Goal: Information Seeking & Learning: Learn about a topic

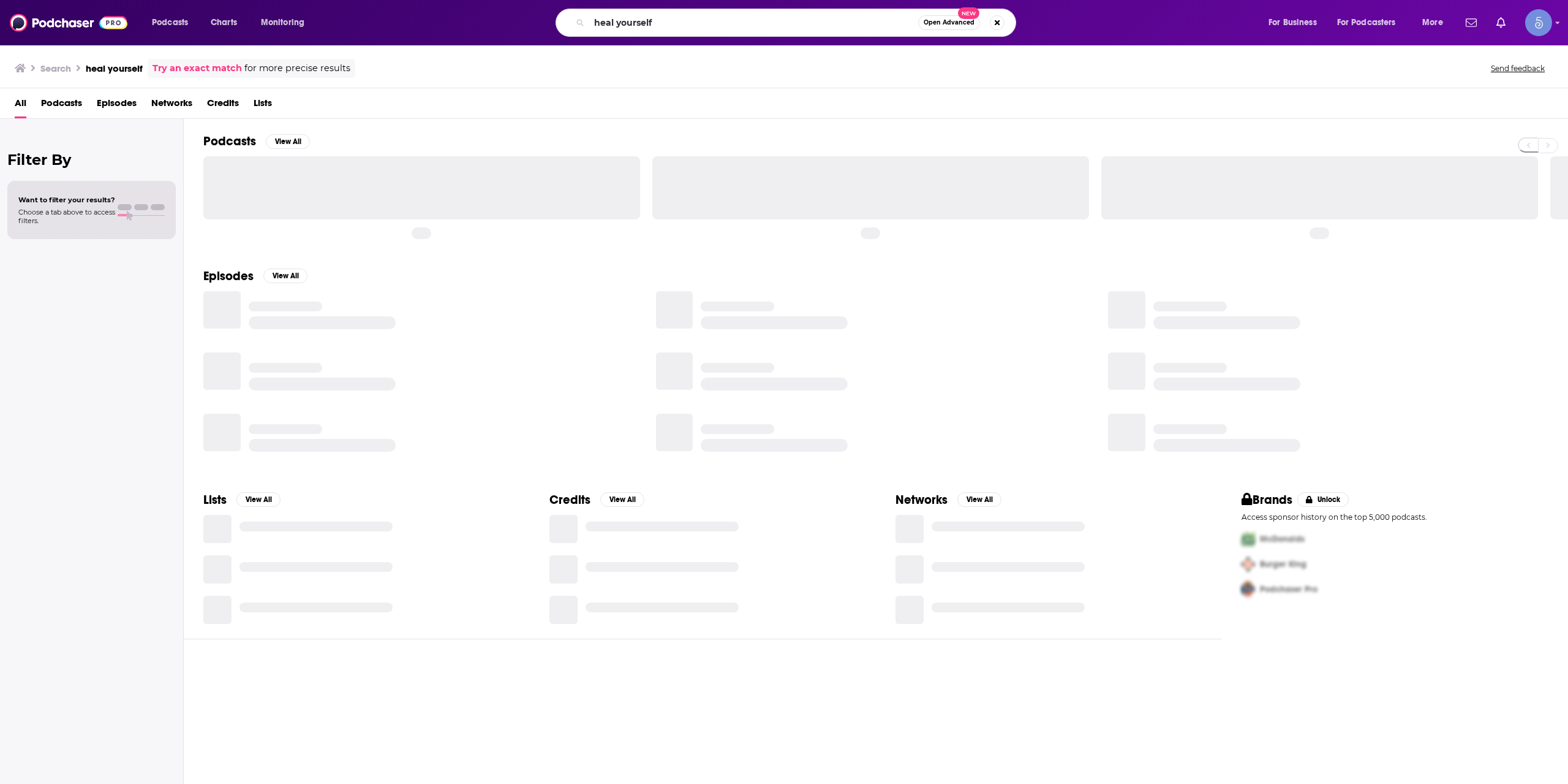
click at [662, 24] on input "heal yourself" at bounding box center [753, 22] width 329 height 19
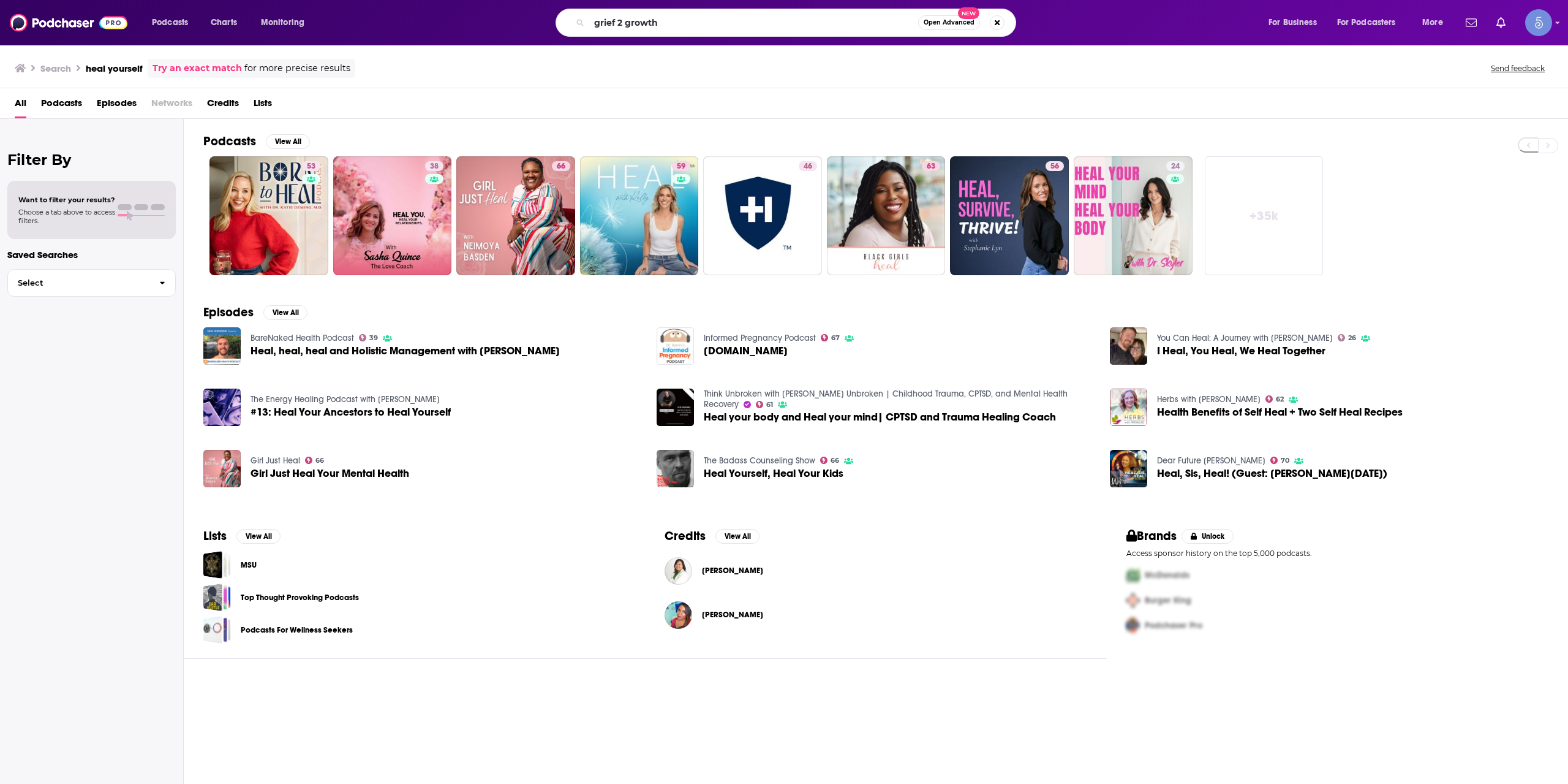
type input "grief 2 growth"
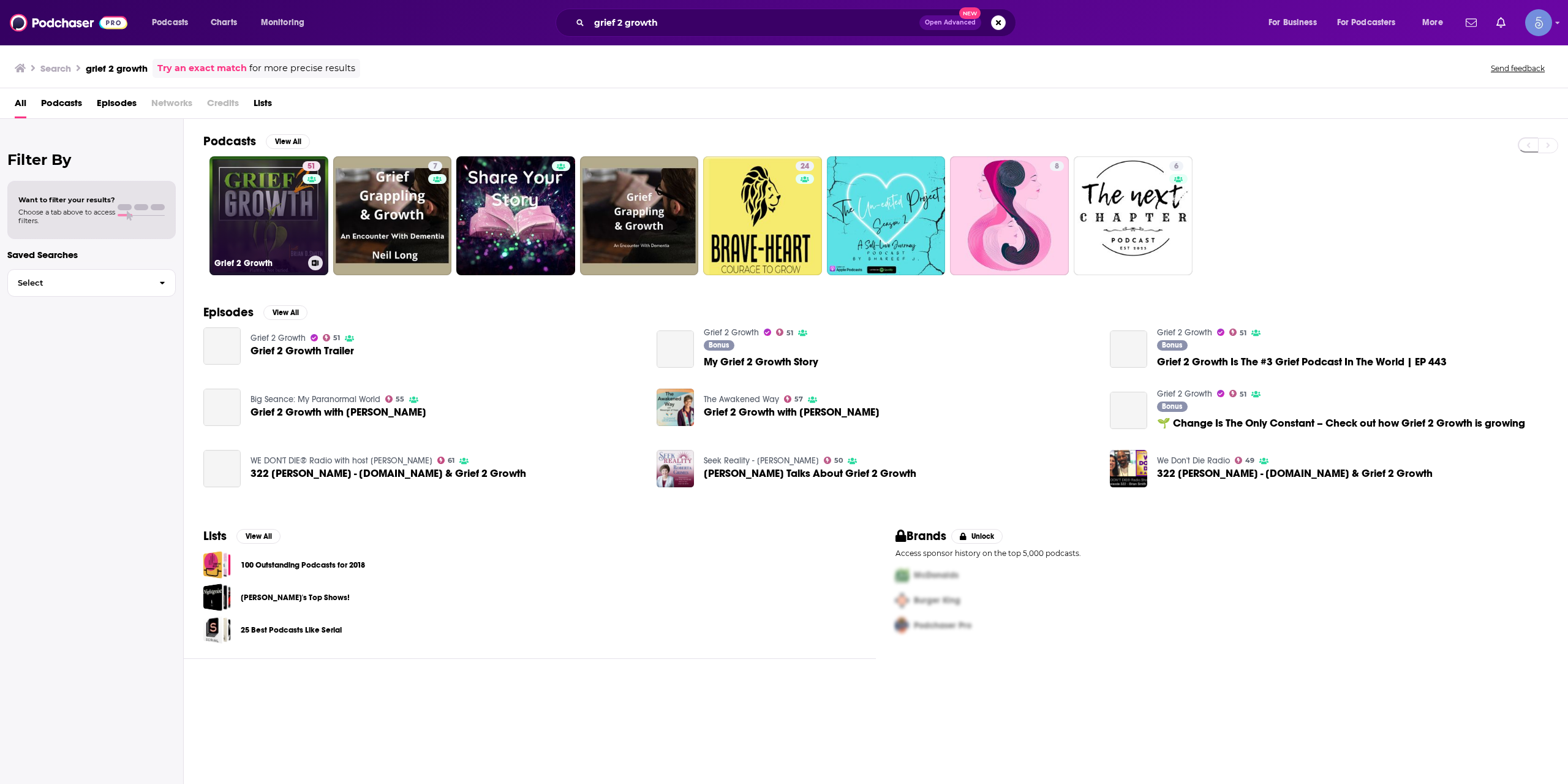
click at [298, 229] on link "51 Grief 2 Growth" at bounding box center [269, 215] width 119 height 119
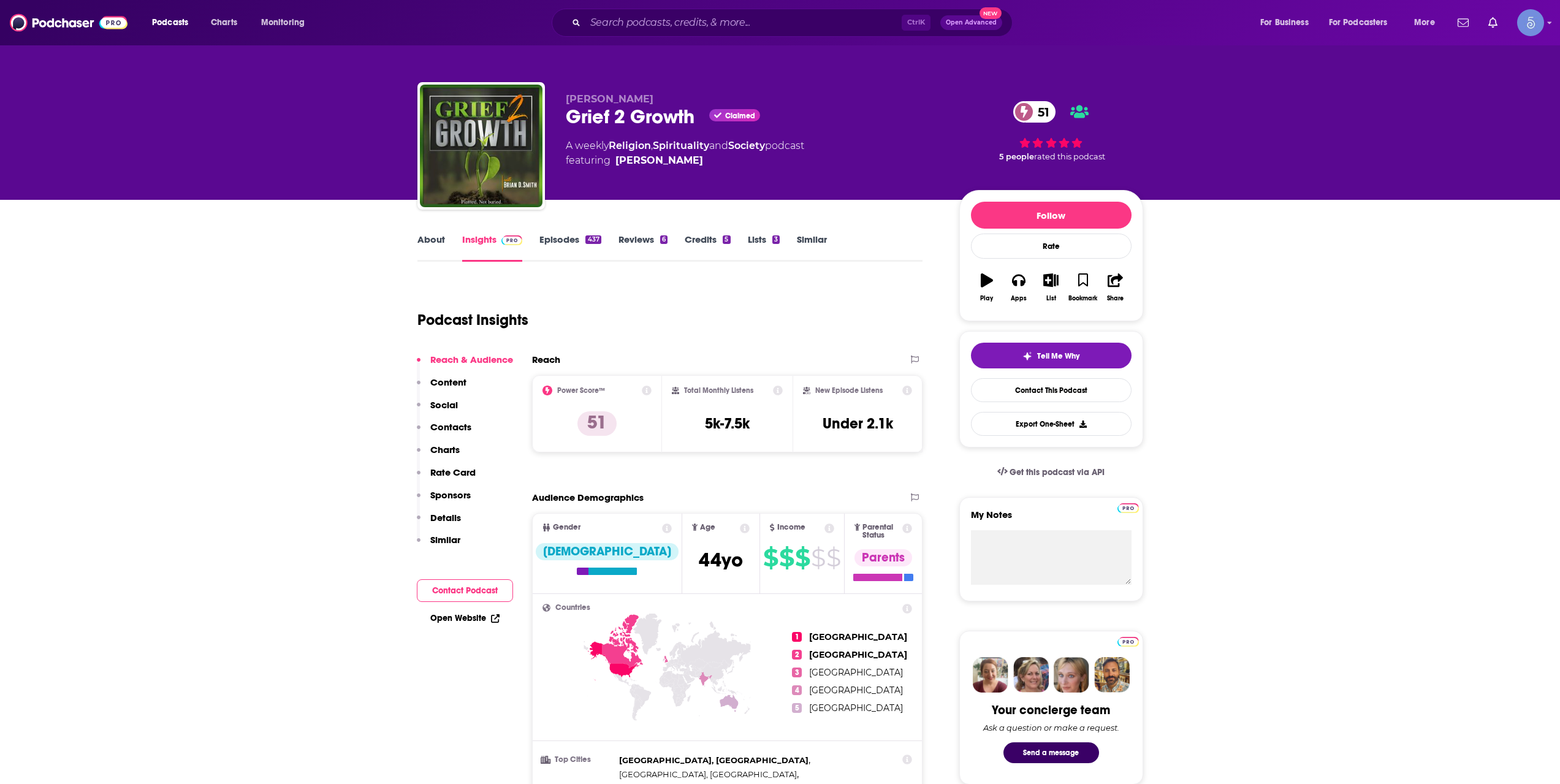
scroll to position [204, 0]
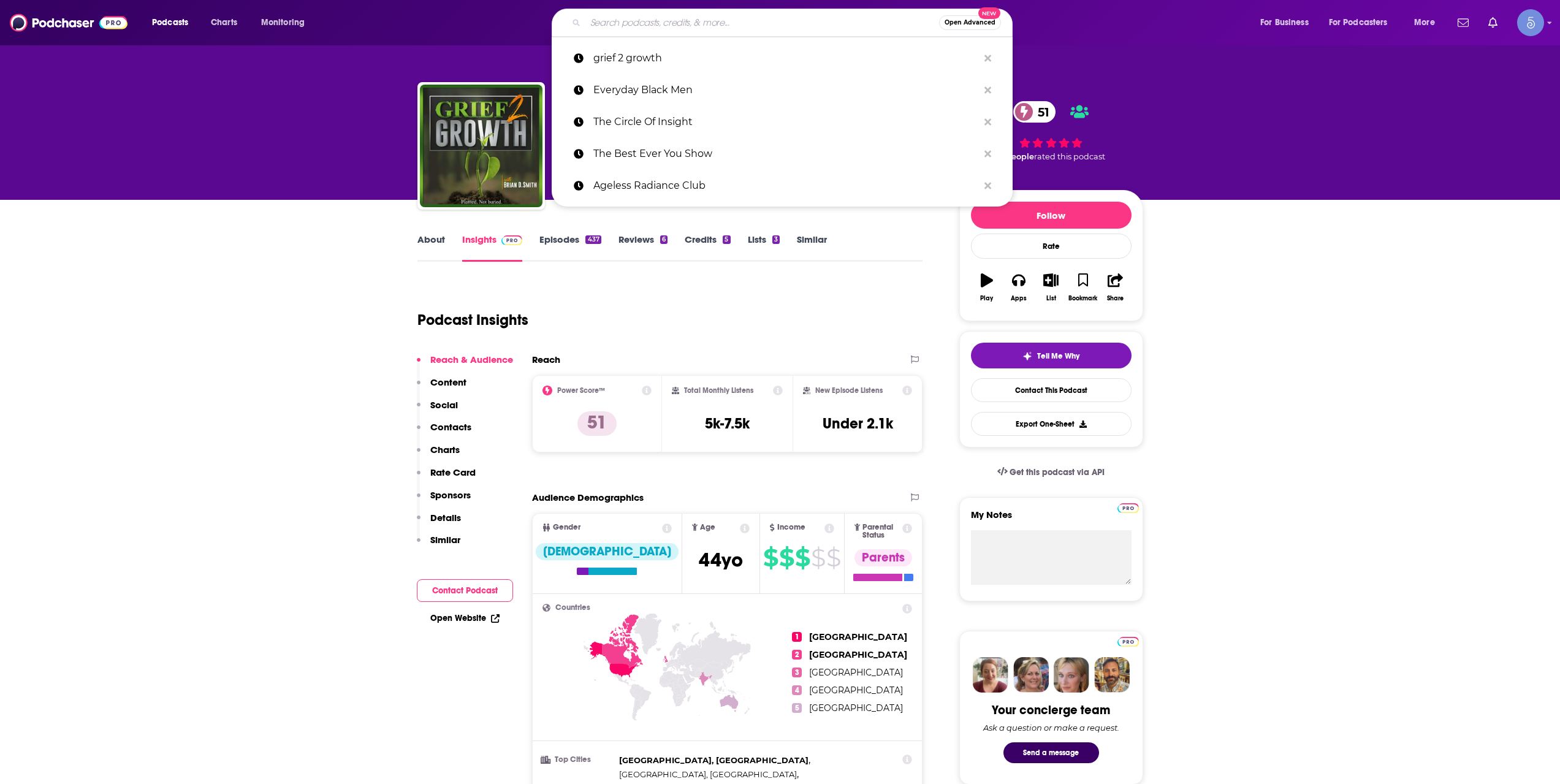
click at [652, 16] on input "Search podcasts, credits, & more..." at bounding box center [762, 22] width 354 height 19
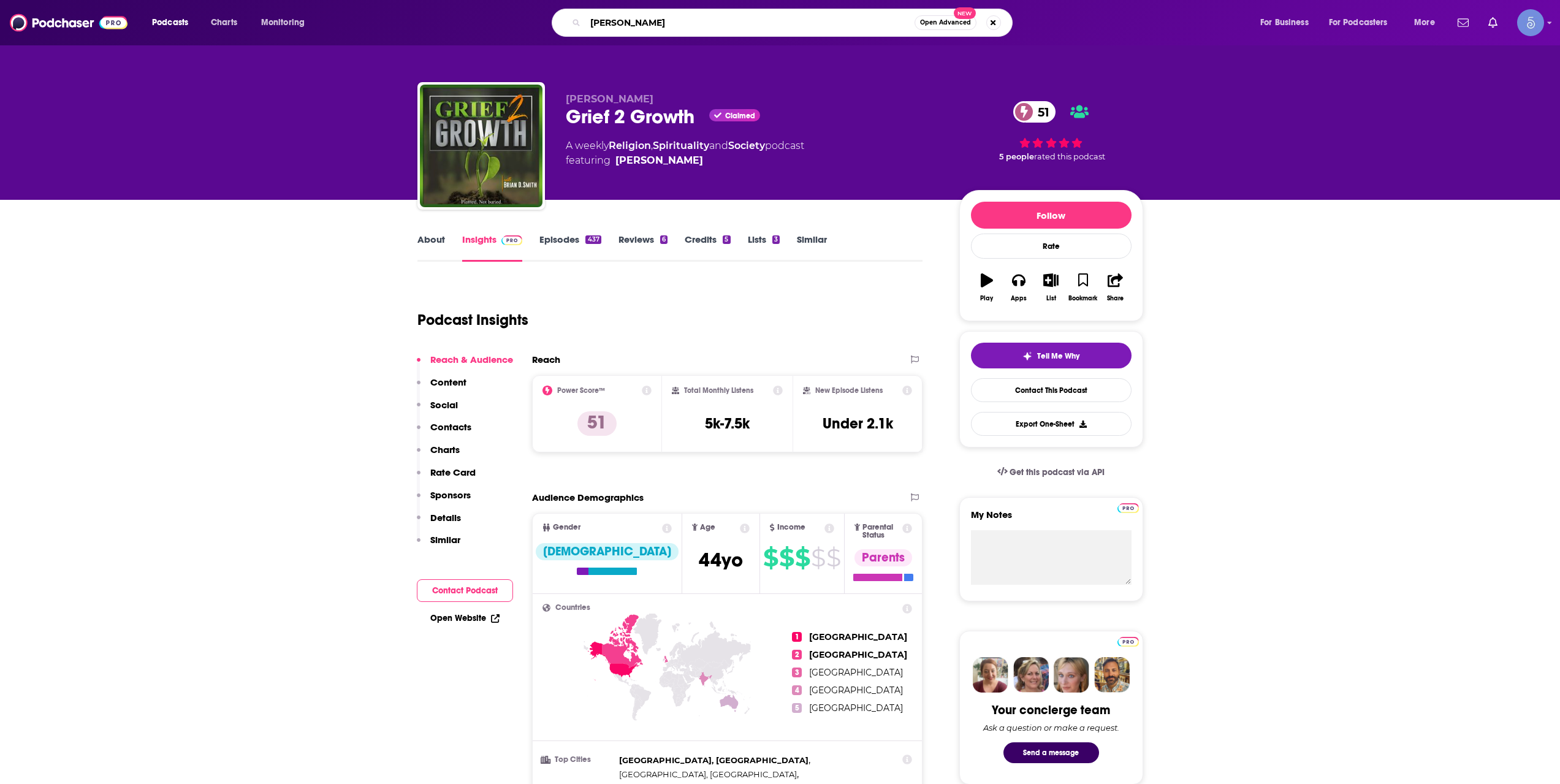
type input "[PERSON_NAME]"
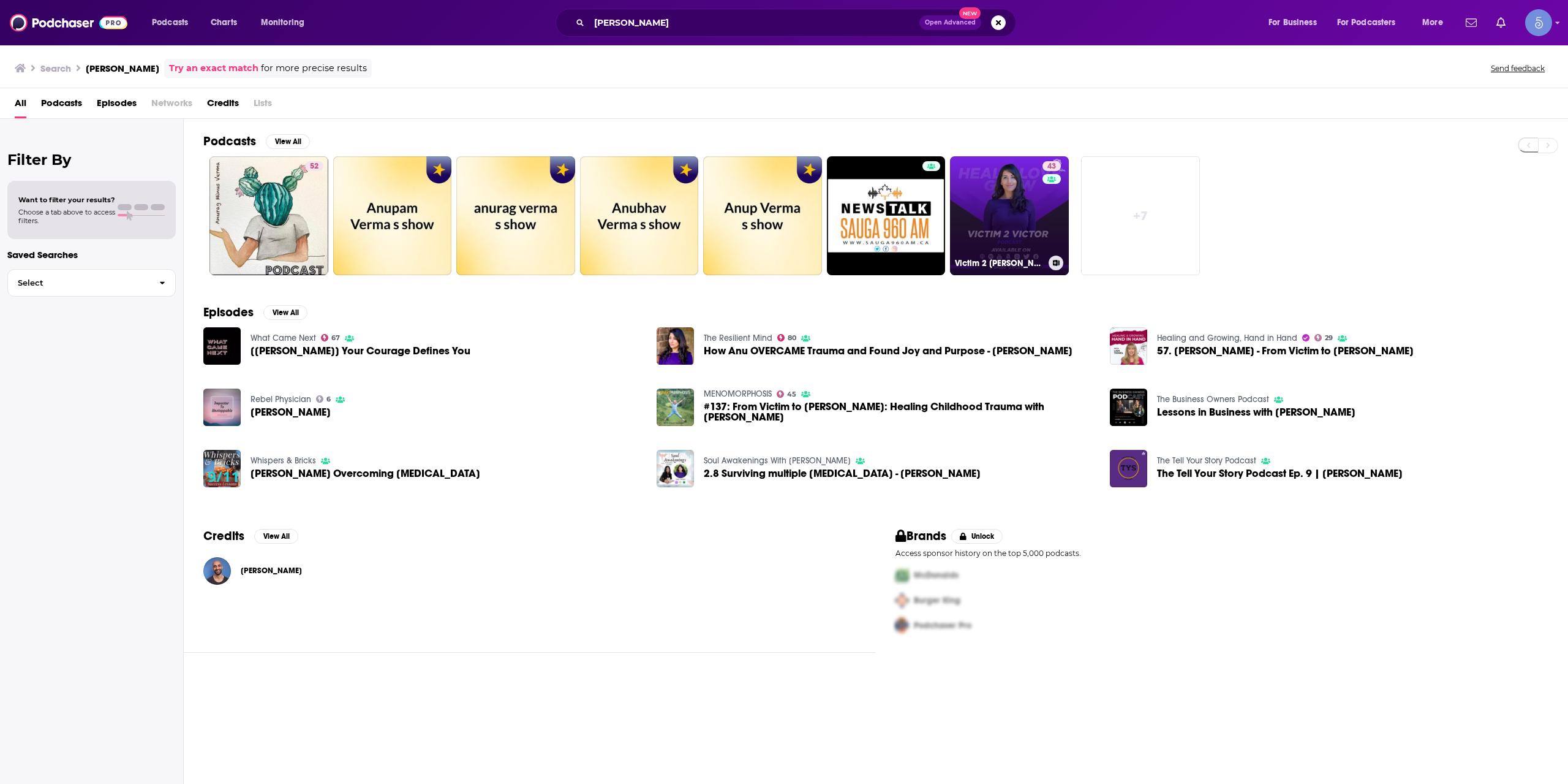
click at [1018, 190] on link "43 Victim 2 [PERSON_NAME]: Healing Trauma & Building Real Love" at bounding box center [1009, 215] width 119 height 119
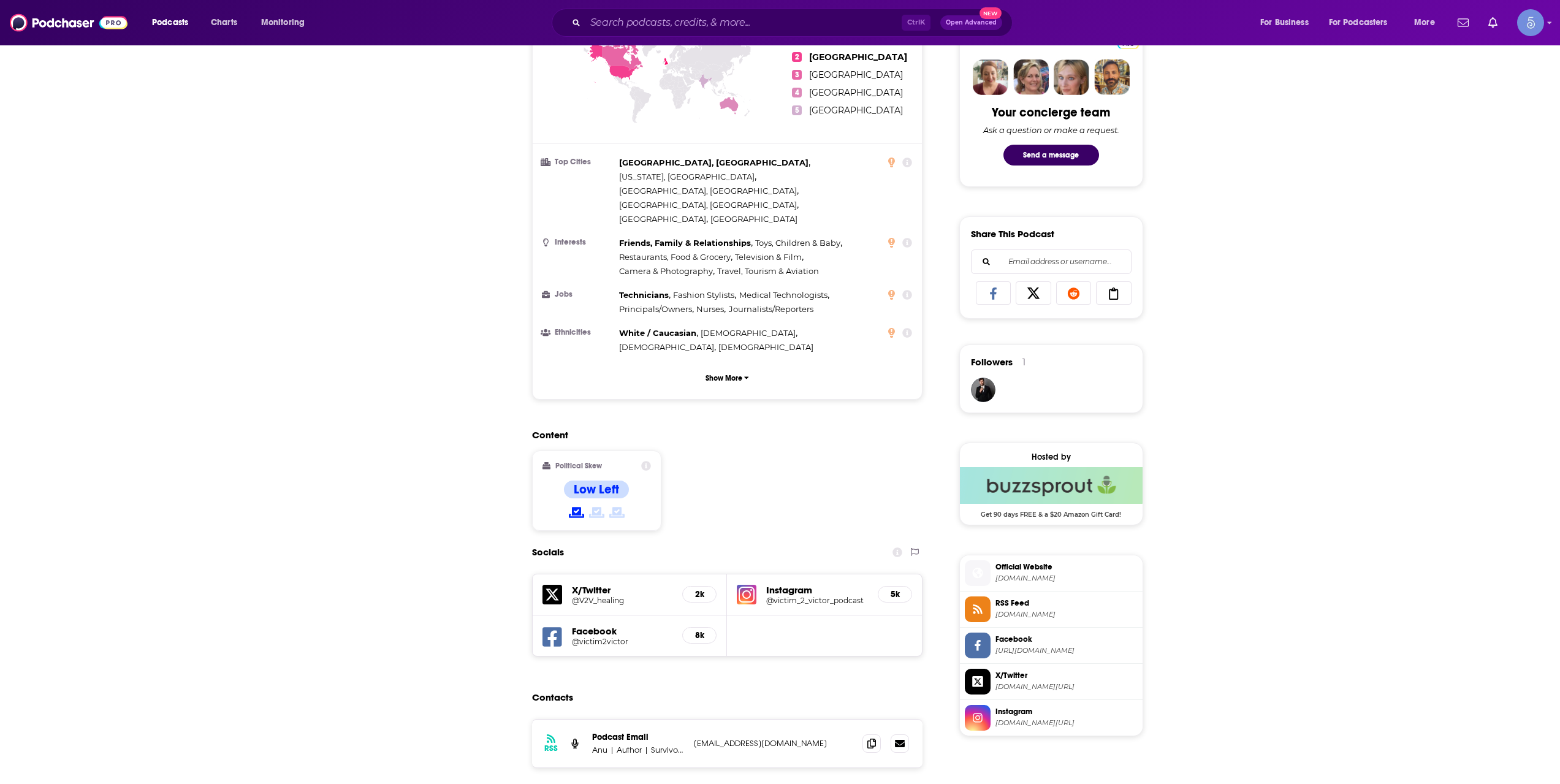
scroll to position [613, 0]
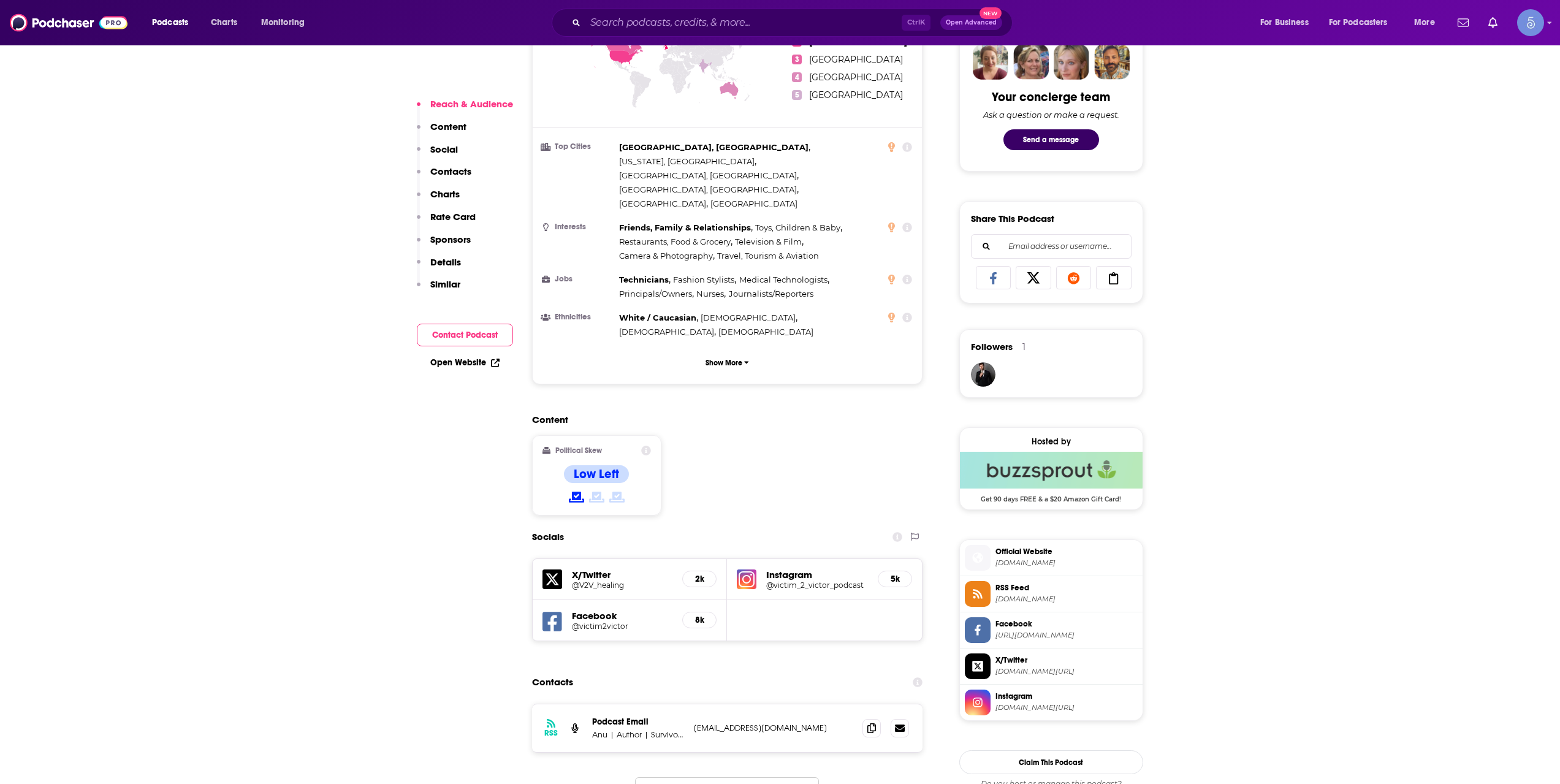
click at [763, 34] on div "Ctrl K Open Advanced New" at bounding box center [782, 23] width 461 height 29
click at [760, 33] on div "Ctrl K Open Advanced New" at bounding box center [782, 23] width 461 height 29
click at [754, 29] on input "Search podcasts, credits, & more..." at bounding box center [743, 22] width 316 height 19
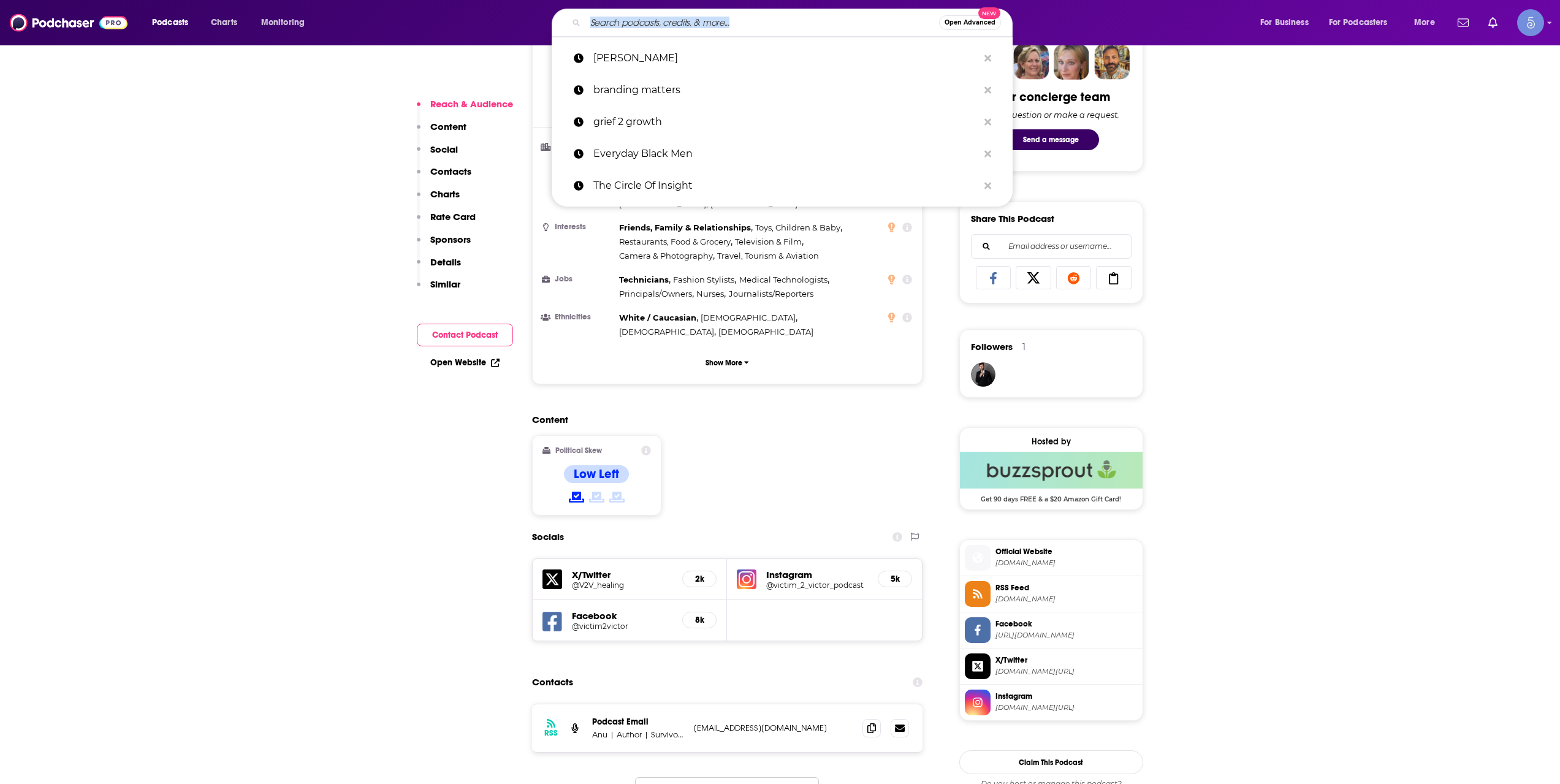
click at [754, 29] on input "Search podcasts, credits, & more..." at bounding box center [762, 22] width 354 height 19
click at [746, 21] on input "Search podcasts, credits, & more..." at bounding box center [762, 22] width 354 height 19
paste input "Healing From Abuse & Trauma - Victim 2 [PERSON_NAME]"
type input "Healing From Abuse & Trauma - Victim 2 [PERSON_NAME]"
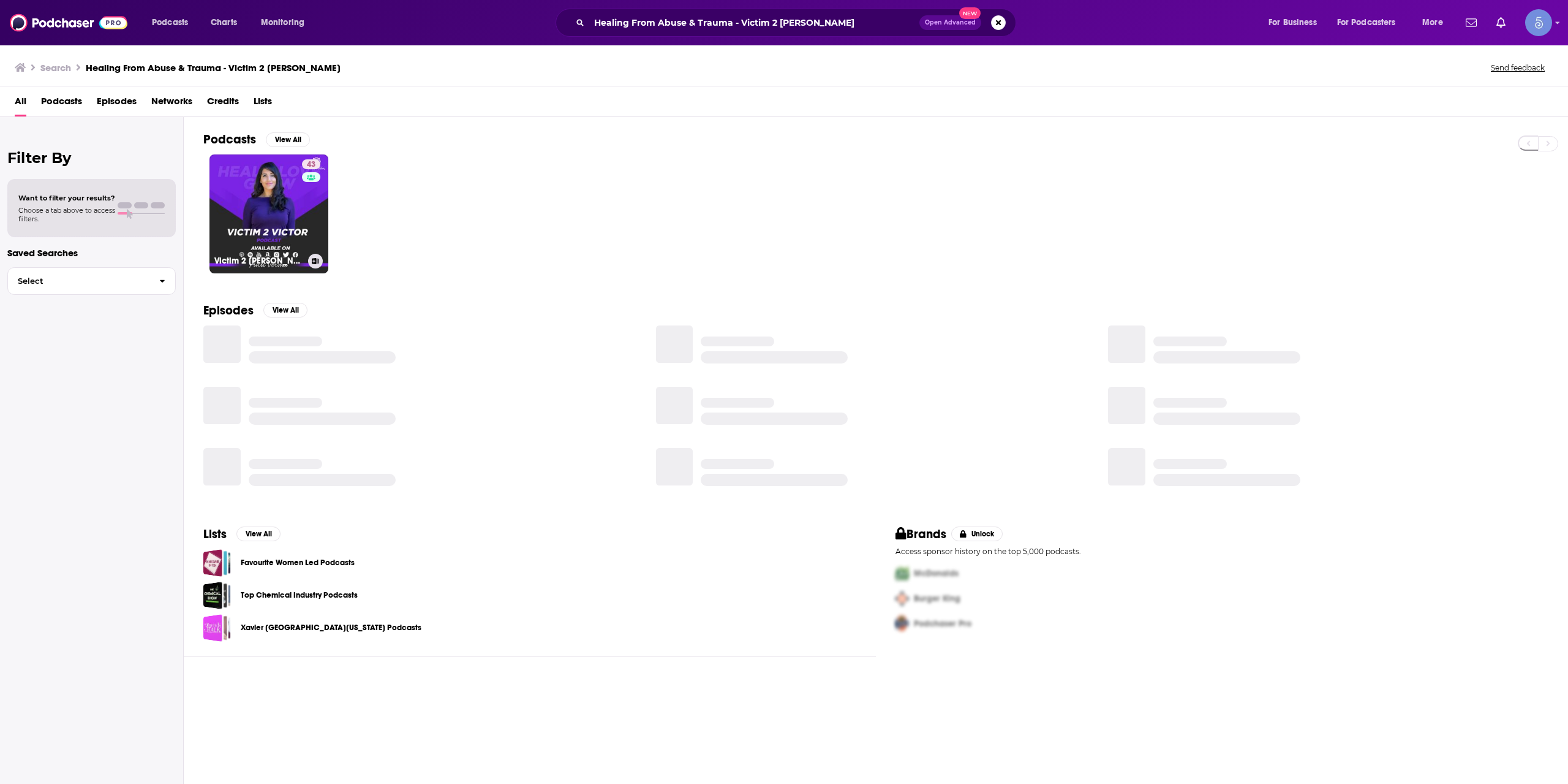
click at [319, 237] on div "43" at bounding box center [312, 206] width 21 height 94
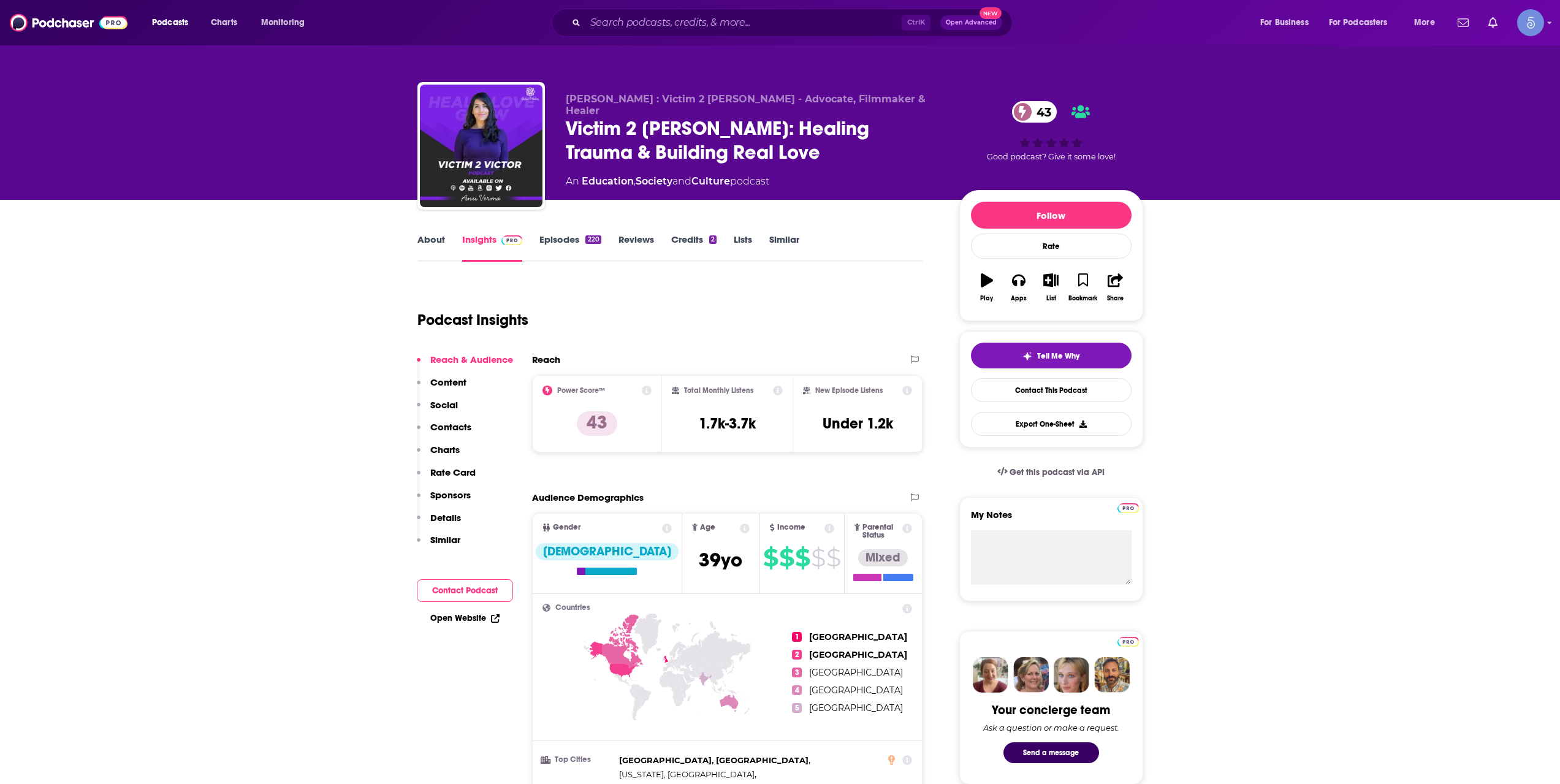
click at [420, 246] on link "About" at bounding box center [431, 248] width 28 height 29
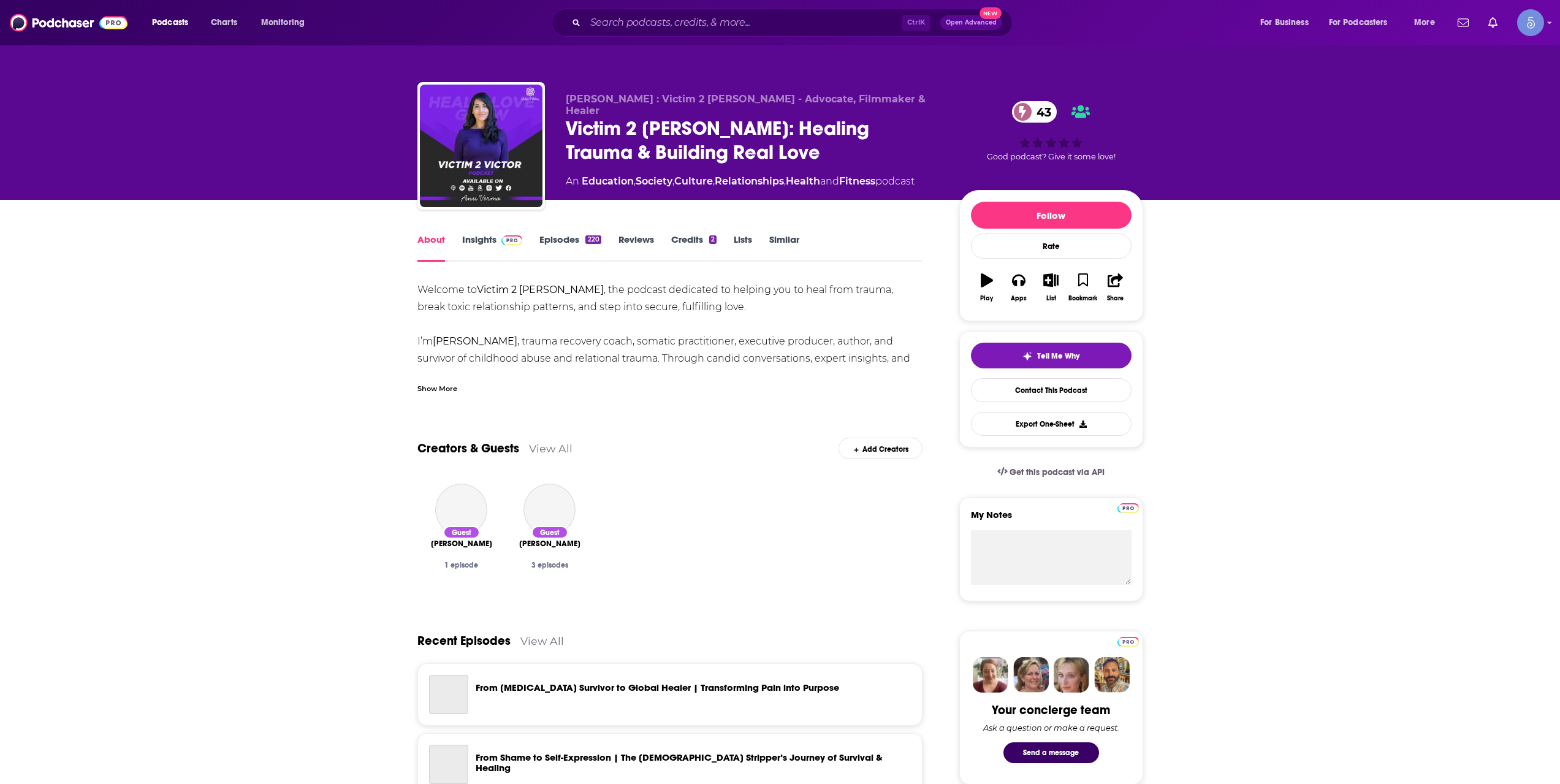
click at [441, 392] on div "Show More" at bounding box center [437, 387] width 40 height 11
